Goal: Information Seeking & Learning: Learn about a topic

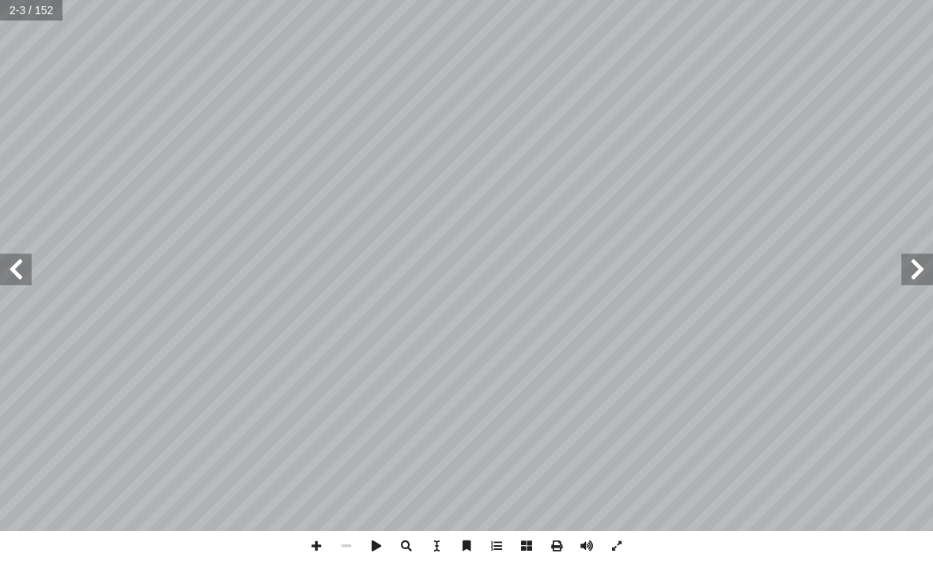
click at [24, 285] on span at bounding box center [16, 270] width 32 height 32
click at [7, 256] on span at bounding box center [16, 270] width 32 height 32
click at [901, 261] on span at bounding box center [917, 270] width 32 height 32
click at [908, 266] on span at bounding box center [917, 270] width 32 height 32
click at [19, 277] on span at bounding box center [16, 270] width 32 height 32
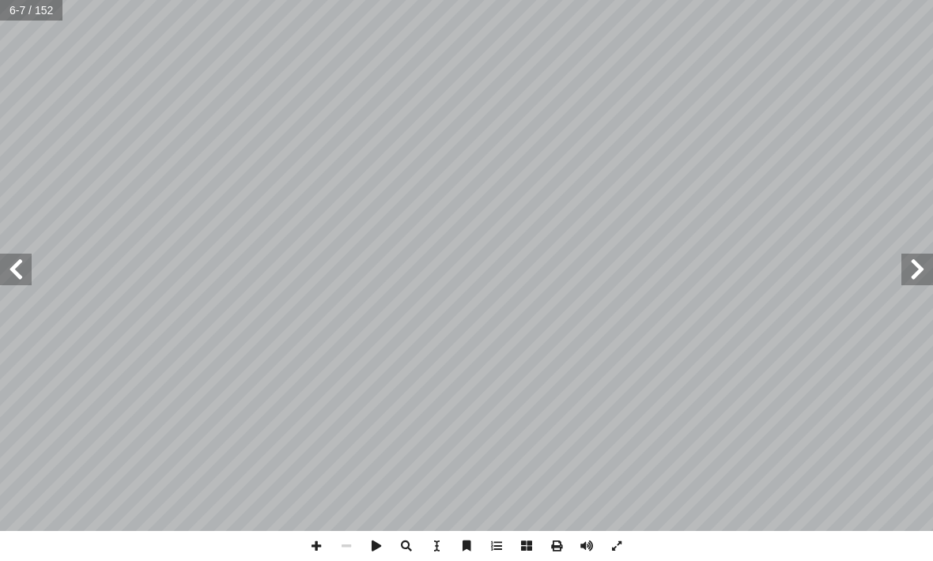
click at [8, 270] on span at bounding box center [16, 270] width 32 height 32
click at [18, 268] on span at bounding box center [16, 270] width 32 height 32
click at [20, 263] on span at bounding box center [16, 270] width 32 height 32
click at [12, 264] on span at bounding box center [16, 270] width 32 height 32
click at [11, 264] on span at bounding box center [16, 270] width 32 height 32
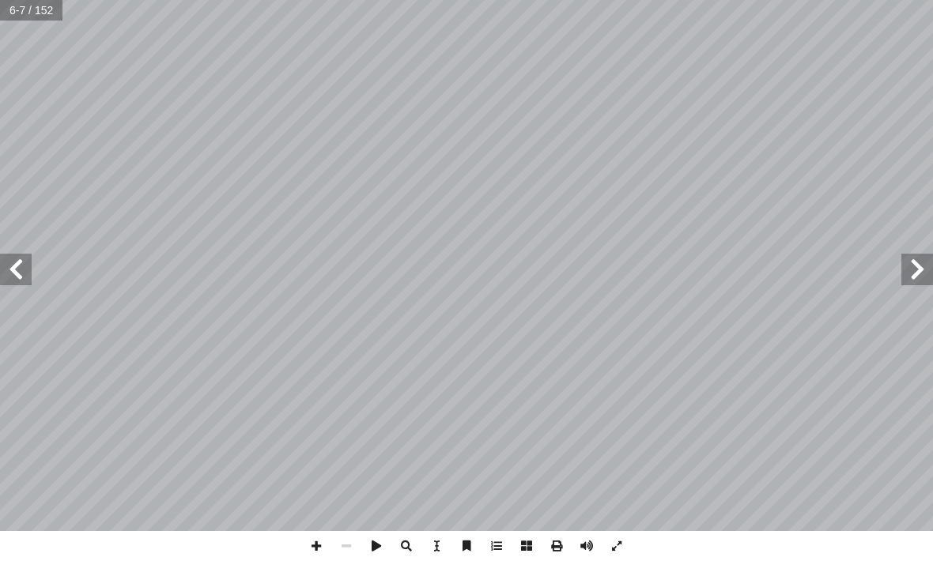
click at [10, 263] on span at bounding box center [16, 270] width 32 height 32
click at [6, 262] on span at bounding box center [16, 270] width 32 height 32
click at [19, 270] on span at bounding box center [16, 270] width 32 height 32
click at [7, 273] on span at bounding box center [16, 270] width 32 height 32
click at [18, 274] on span at bounding box center [16, 270] width 32 height 32
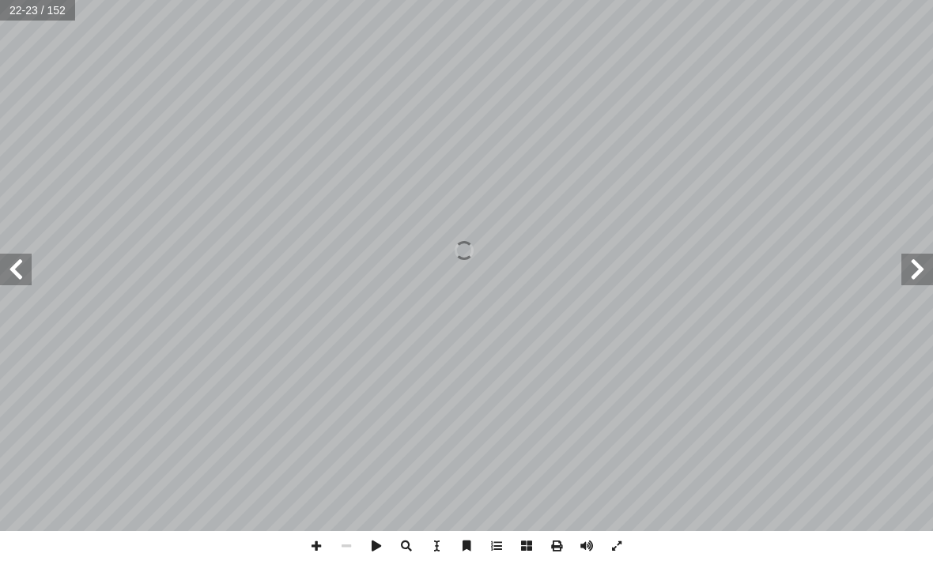
click at [18, 273] on span at bounding box center [16, 270] width 32 height 32
click at [9, 259] on span at bounding box center [16, 270] width 32 height 32
click at [18, 274] on span at bounding box center [16, 270] width 32 height 32
click at [22, 271] on span at bounding box center [16, 270] width 32 height 32
click at [17, 259] on span at bounding box center [16, 270] width 32 height 32
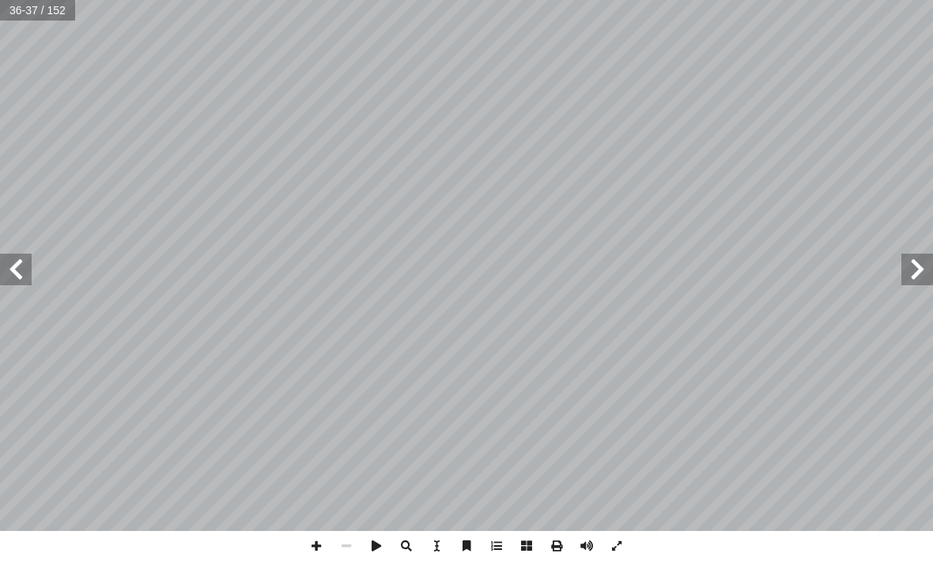
click at [21, 262] on span at bounding box center [16, 270] width 32 height 32
click at [7, 266] on span at bounding box center [16, 270] width 32 height 32
click at [7, 271] on span at bounding box center [16, 270] width 32 height 32
click at [18, 268] on span at bounding box center [16, 270] width 32 height 32
click at [7, 270] on span at bounding box center [16, 270] width 32 height 32
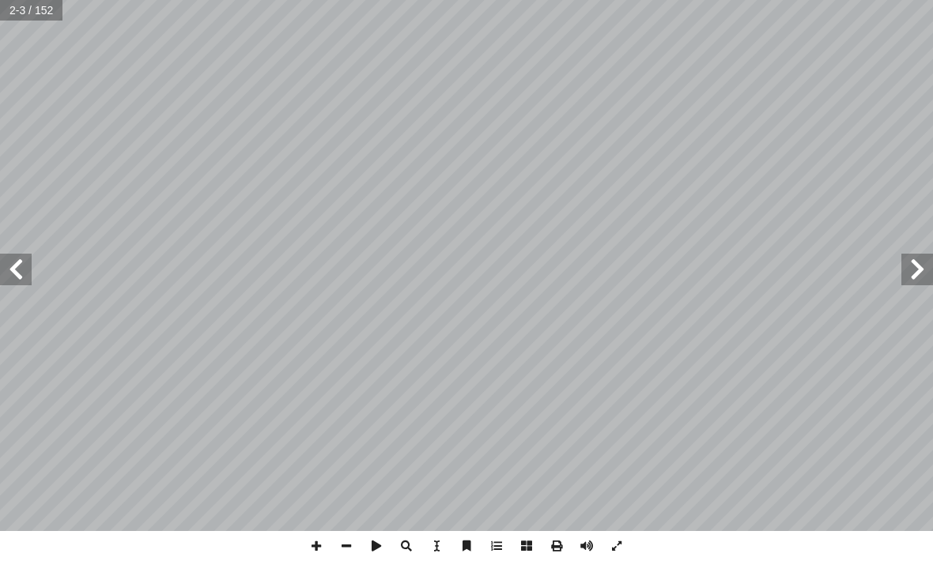
click at [24, 256] on span at bounding box center [16, 270] width 32 height 32
click at [13, 273] on span at bounding box center [16, 270] width 32 height 32
click at [20, 271] on span at bounding box center [16, 270] width 32 height 32
click at [25, 268] on span at bounding box center [16, 270] width 32 height 32
click at [17, 274] on span at bounding box center [16, 270] width 32 height 32
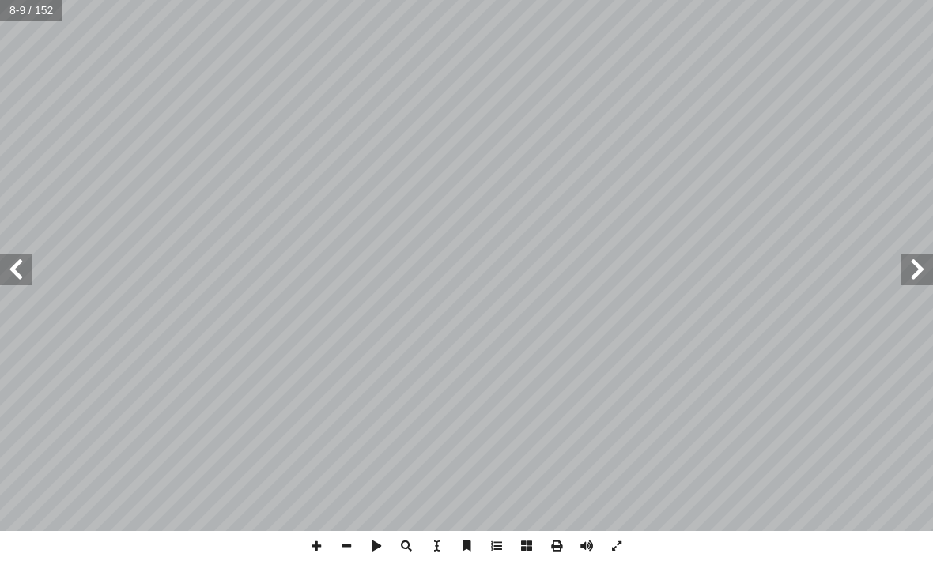
click at [25, 285] on span at bounding box center [16, 270] width 32 height 32
click at [24, 275] on span at bounding box center [16, 270] width 32 height 32
click at [23, 262] on span at bounding box center [16, 270] width 32 height 32
click at [22, 261] on span at bounding box center [16, 270] width 32 height 32
click at [7, 258] on span at bounding box center [16, 270] width 32 height 32
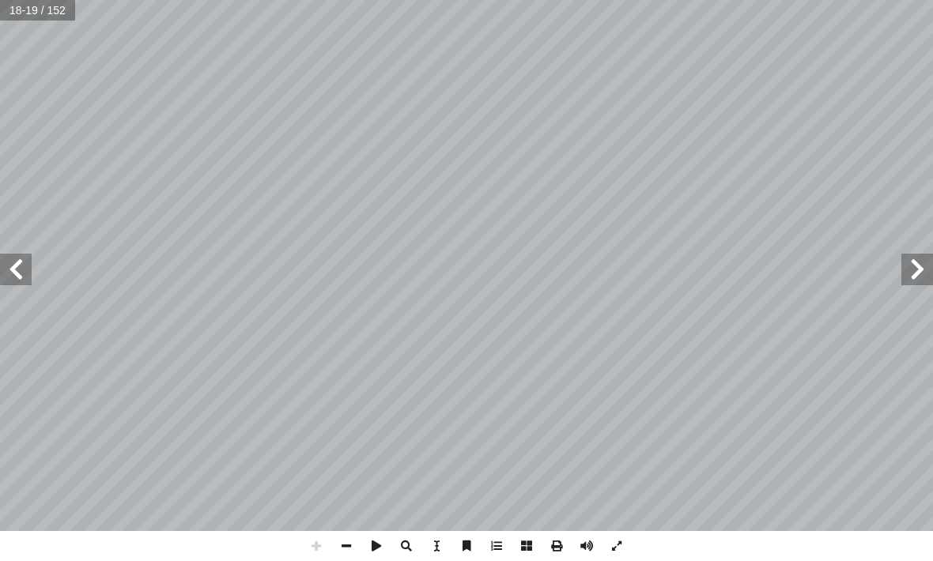
click at [13, 267] on span at bounding box center [16, 270] width 32 height 32
click at [14, 271] on span at bounding box center [16, 270] width 32 height 32
click at [14, 269] on span at bounding box center [16, 270] width 32 height 32
click at [9, 267] on span at bounding box center [16, 270] width 32 height 32
click at [9, 270] on span at bounding box center [16, 270] width 32 height 32
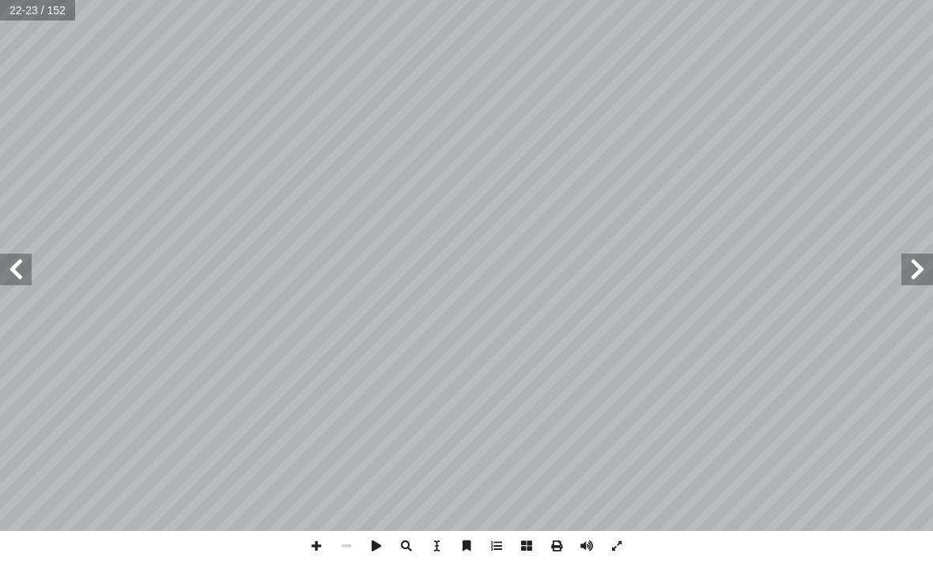
click at [9, 267] on span at bounding box center [16, 270] width 32 height 32
click at [10, 267] on span at bounding box center [16, 270] width 32 height 32
click at [21, 280] on span at bounding box center [16, 270] width 32 height 32
click at [10, 276] on span at bounding box center [16, 270] width 32 height 32
click at [9, 275] on span at bounding box center [16, 270] width 32 height 32
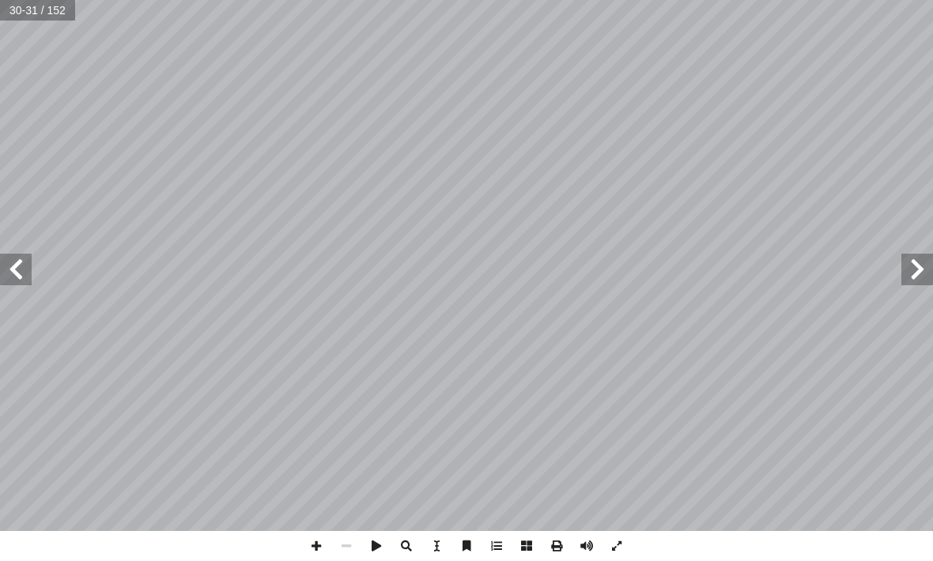
click at [3, 273] on span at bounding box center [16, 270] width 32 height 32
click at [7, 275] on span at bounding box center [16, 270] width 32 height 32
click at [7, 274] on span at bounding box center [16, 270] width 32 height 32
click at [22, 272] on span at bounding box center [16, 270] width 32 height 32
click at [28, 258] on span at bounding box center [16, 270] width 32 height 32
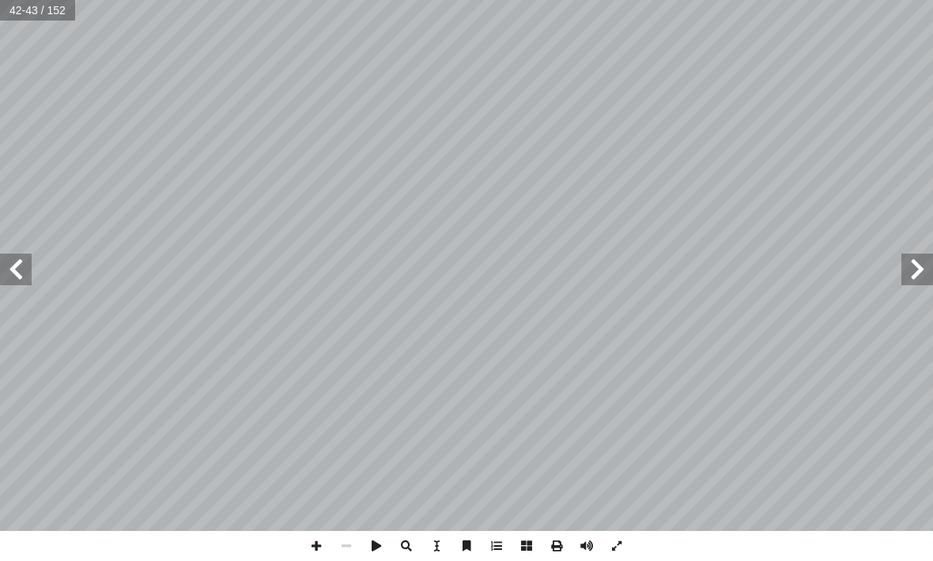
click at [26, 279] on span at bounding box center [16, 270] width 32 height 32
click at [25, 283] on span at bounding box center [16, 270] width 32 height 32
